Goal: Task Accomplishment & Management: Manage account settings

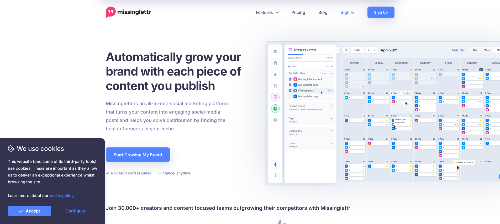
click at [349, 12] on link "Sign In" at bounding box center [347, 13] width 27 height 12
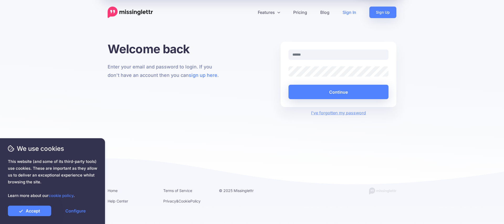
click at [337, 58] on input "text" at bounding box center [338, 55] width 100 height 10
click at [36, 209] on link "Accept" at bounding box center [29, 211] width 43 height 10
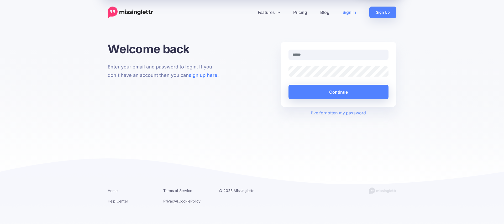
click at [354, 61] on div at bounding box center [339, 58] width 108 height 17
